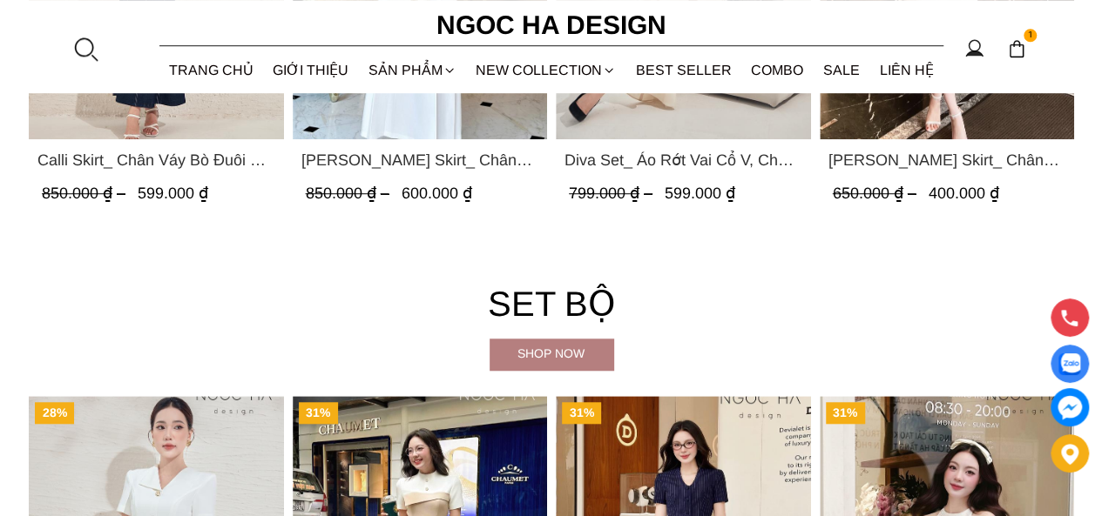
scroll to position [3919, 0]
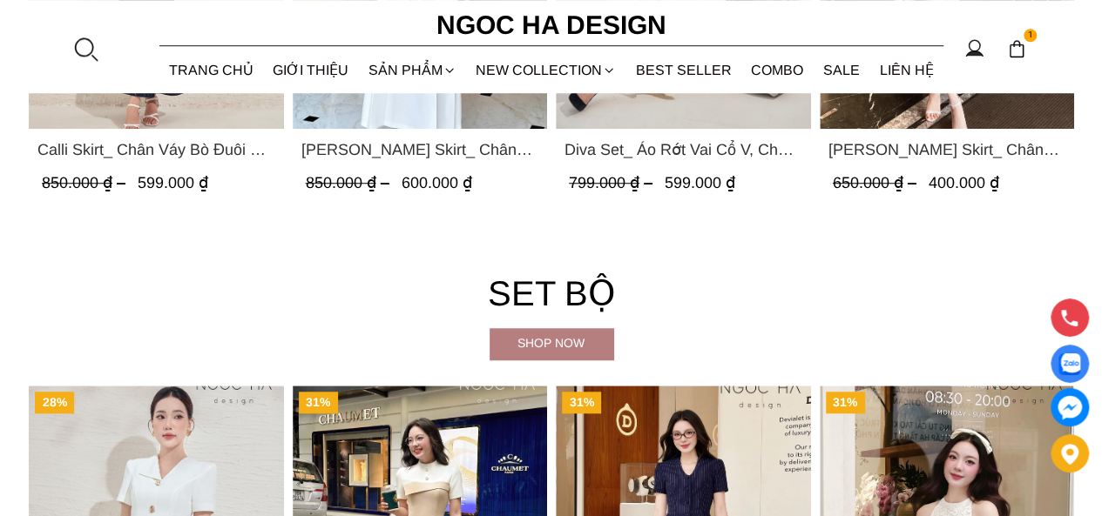
click at [660, 141] on span "Diva Set_ Áo Rớt Vai Cổ V, Chân Váy Lụa Đuôi Cá A1078+CV134" at bounding box center [683, 150] width 238 height 24
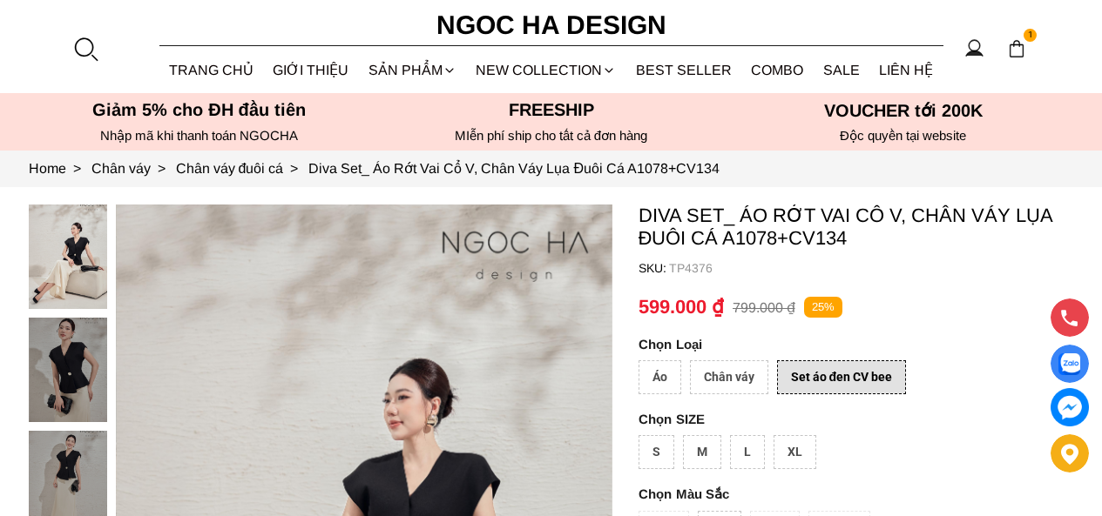
click at [825, 361] on div "Set áo đen CV bee" at bounding box center [842, 378] width 130 height 34
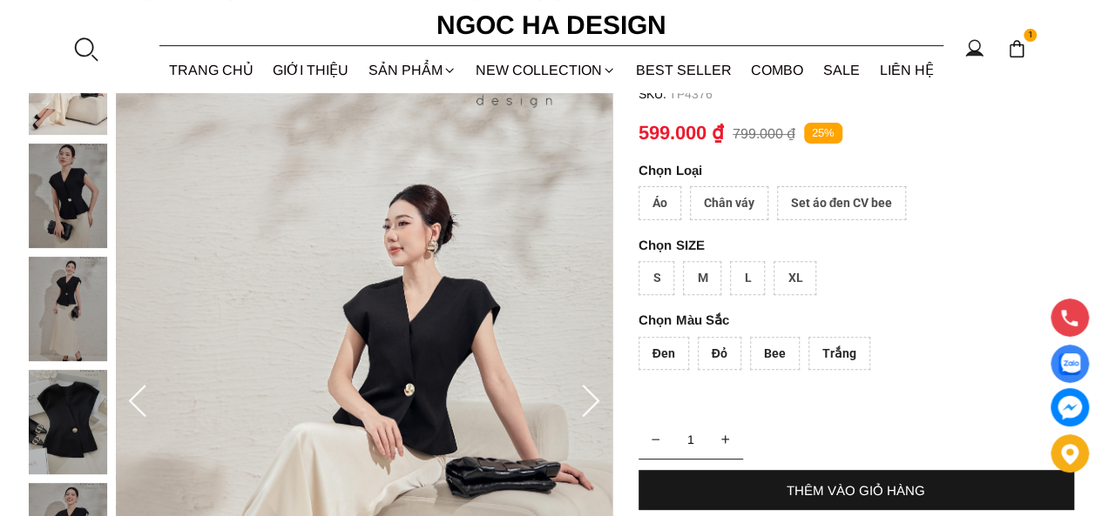
click at [825, 199] on div "Set áo đen CV bee" at bounding box center [842, 203] width 130 height 34
click at [683, 276] on div "M" at bounding box center [702, 278] width 38 height 34
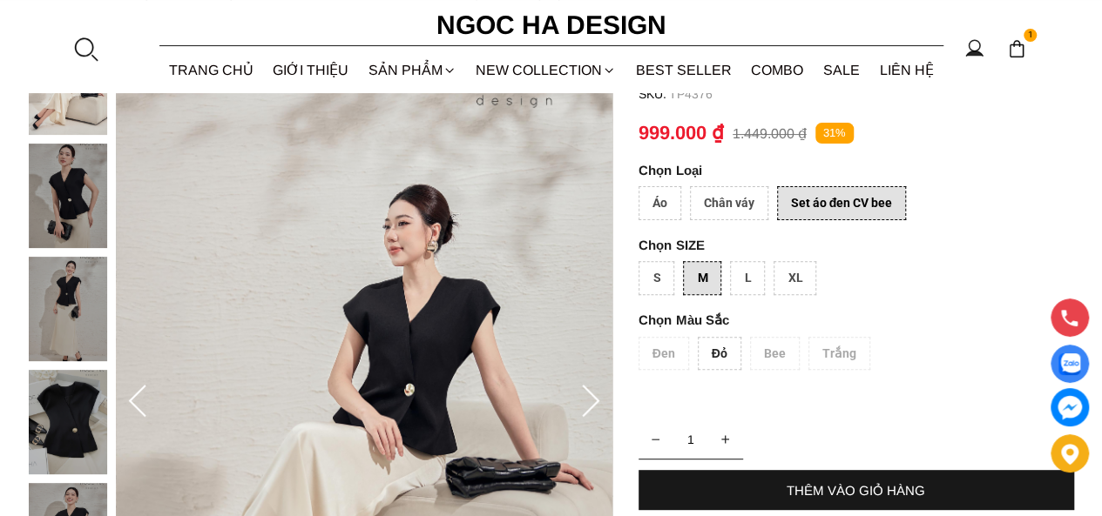
click at [669, 283] on div "S" at bounding box center [656, 278] width 36 height 34
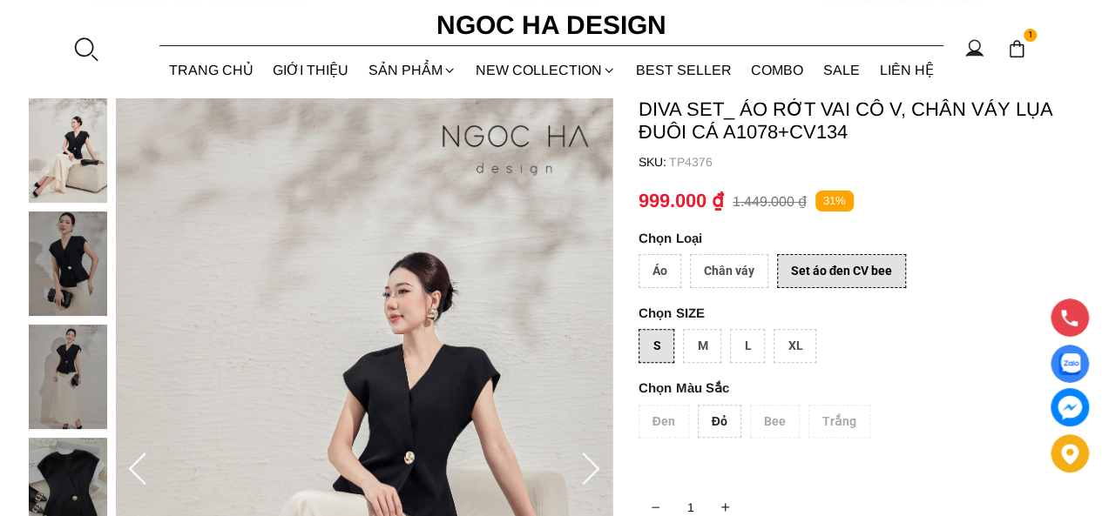
scroll to position [87, 0]
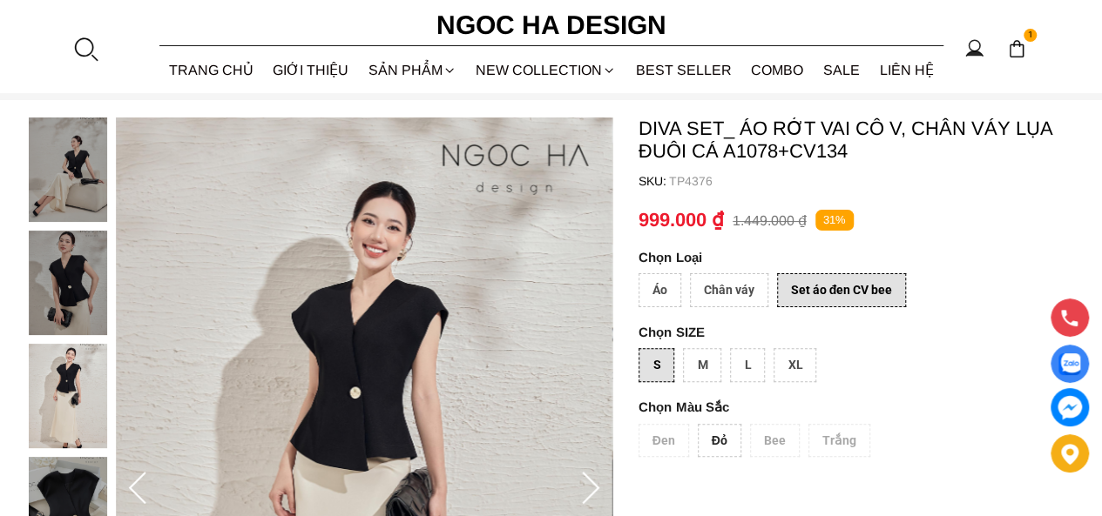
click at [671, 291] on div "Áo" at bounding box center [659, 290] width 43 height 34
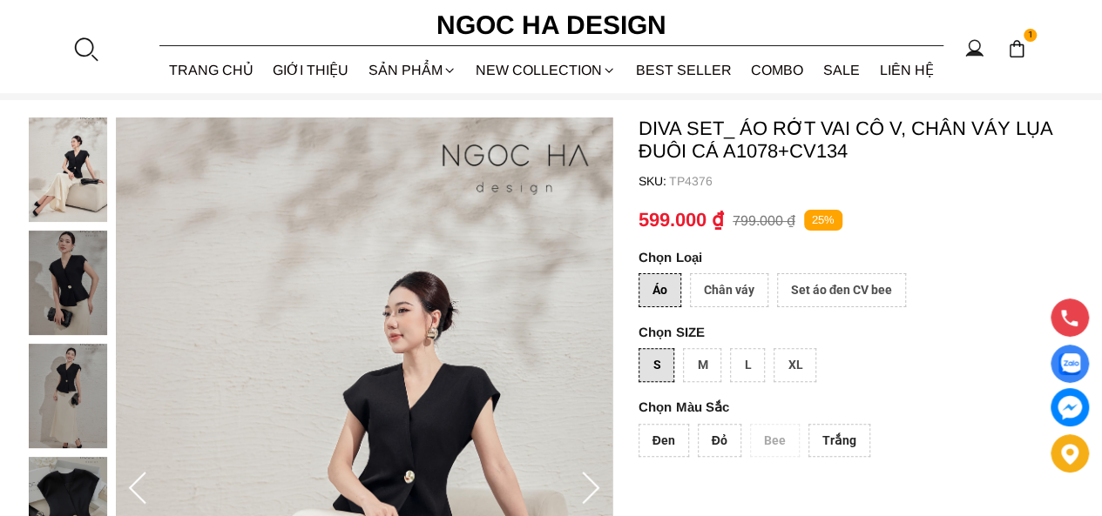
click at [671, 429] on div "Đen" at bounding box center [663, 441] width 51 height 34
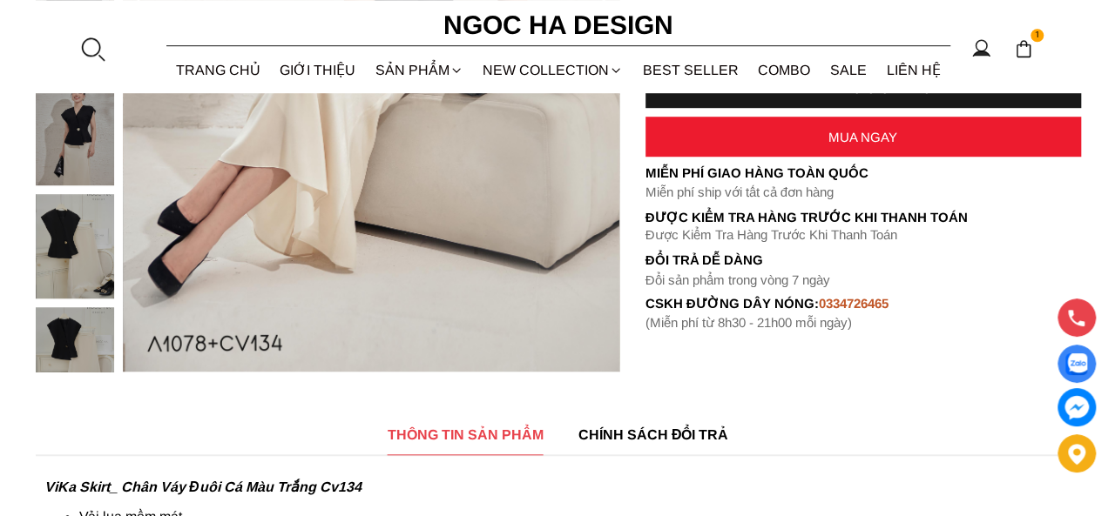
scroll to position [435, 0]
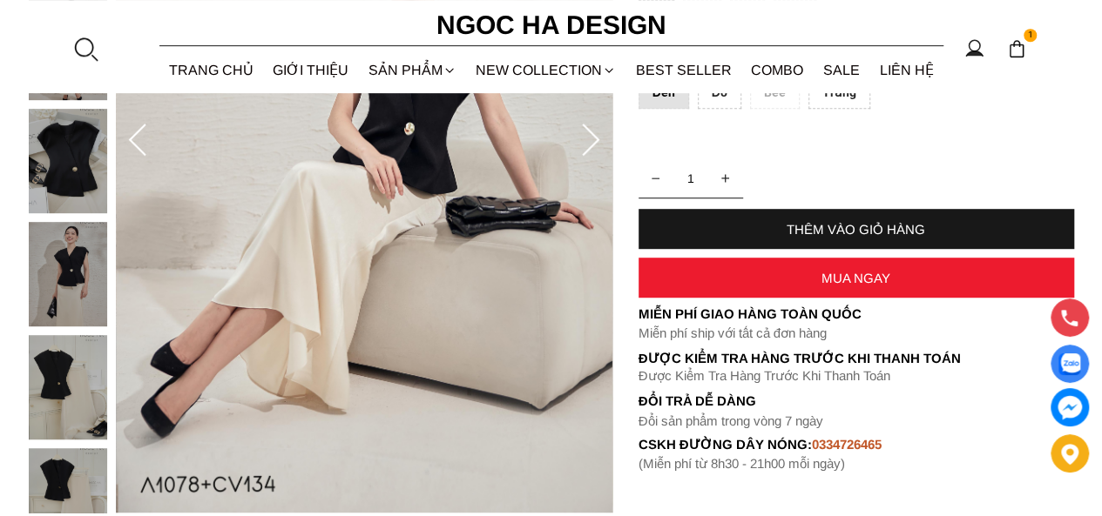
click at [718, 226] on div "THÊM VÀO GIỎ HÀNG" at bounding box center [855, 229] width 435 height 15
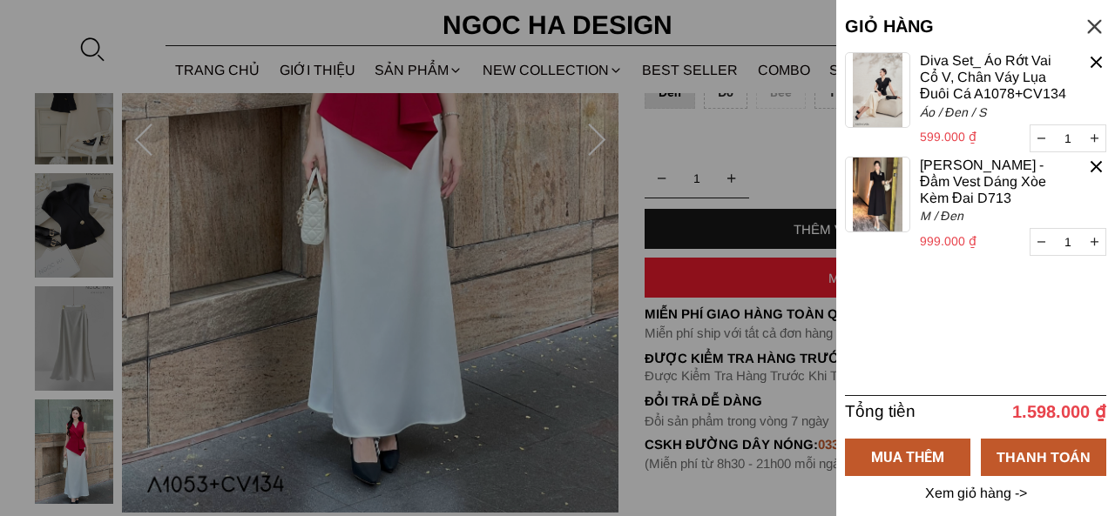
click at [1037, 243] on icon "button" at bounding box center [1041, 242] width 8 height 2
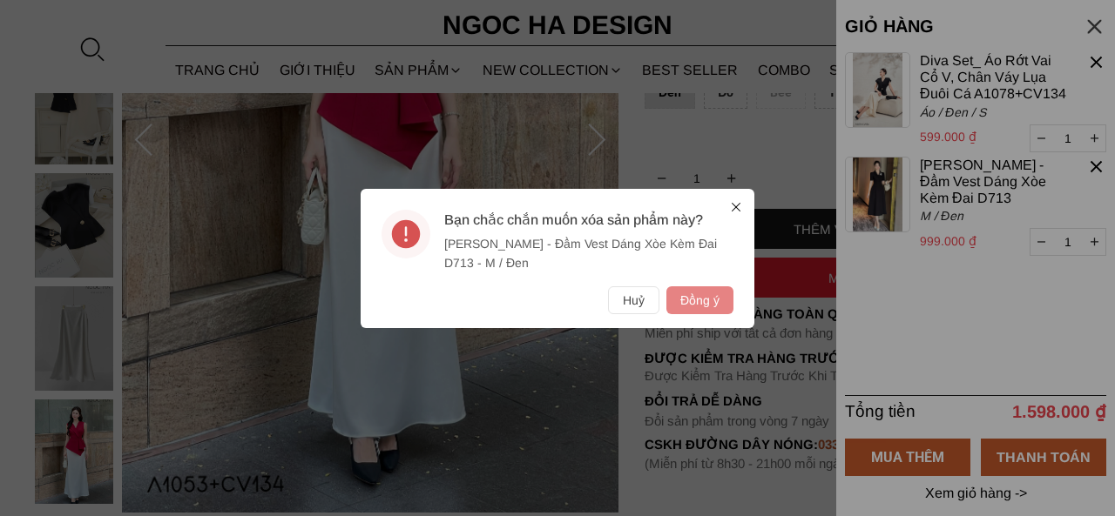
click at [704, 300] on button "Đồng ý" at bounding box center [699, 301] width 67 height 28
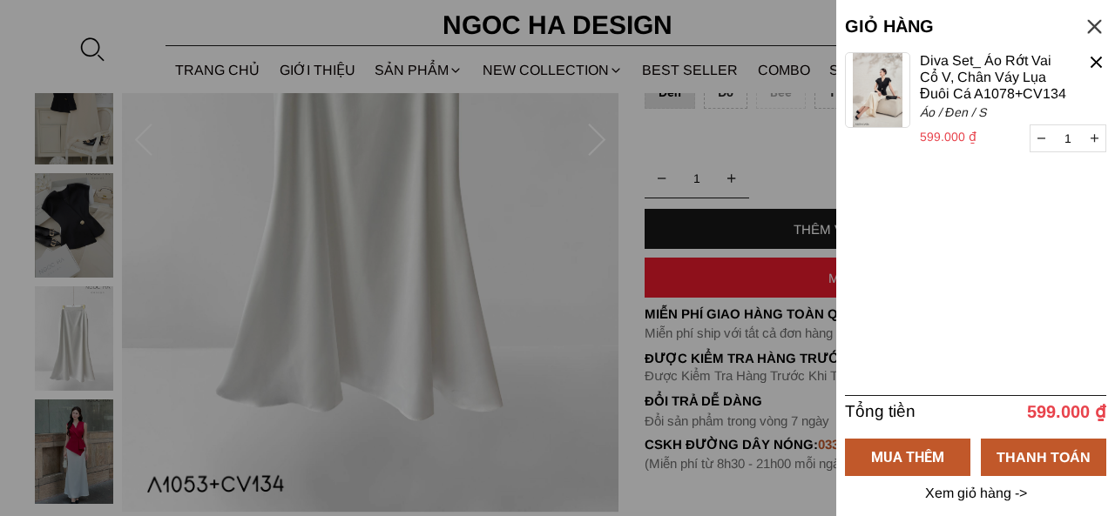
click at [987, 493] on p "Xem giỏ hàng ->" at bounding box center [975, 494] width 107 height 16
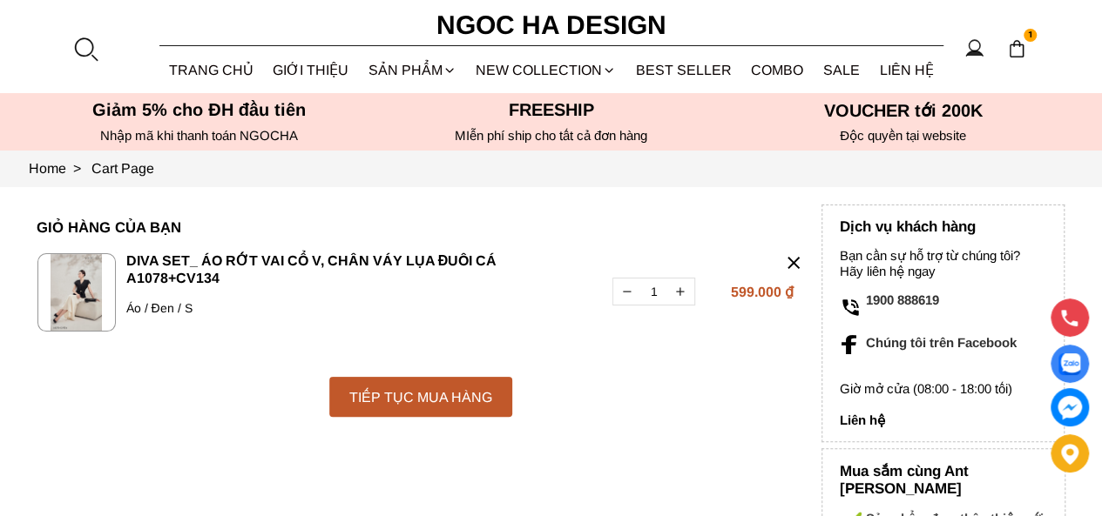
click at [457, 387] on div "TIẾP TỤC MUA HÀNG" at bounding box center [420, 398] width 183 height 22
